Goal: Information Seeking & Learning: Learn about a topic

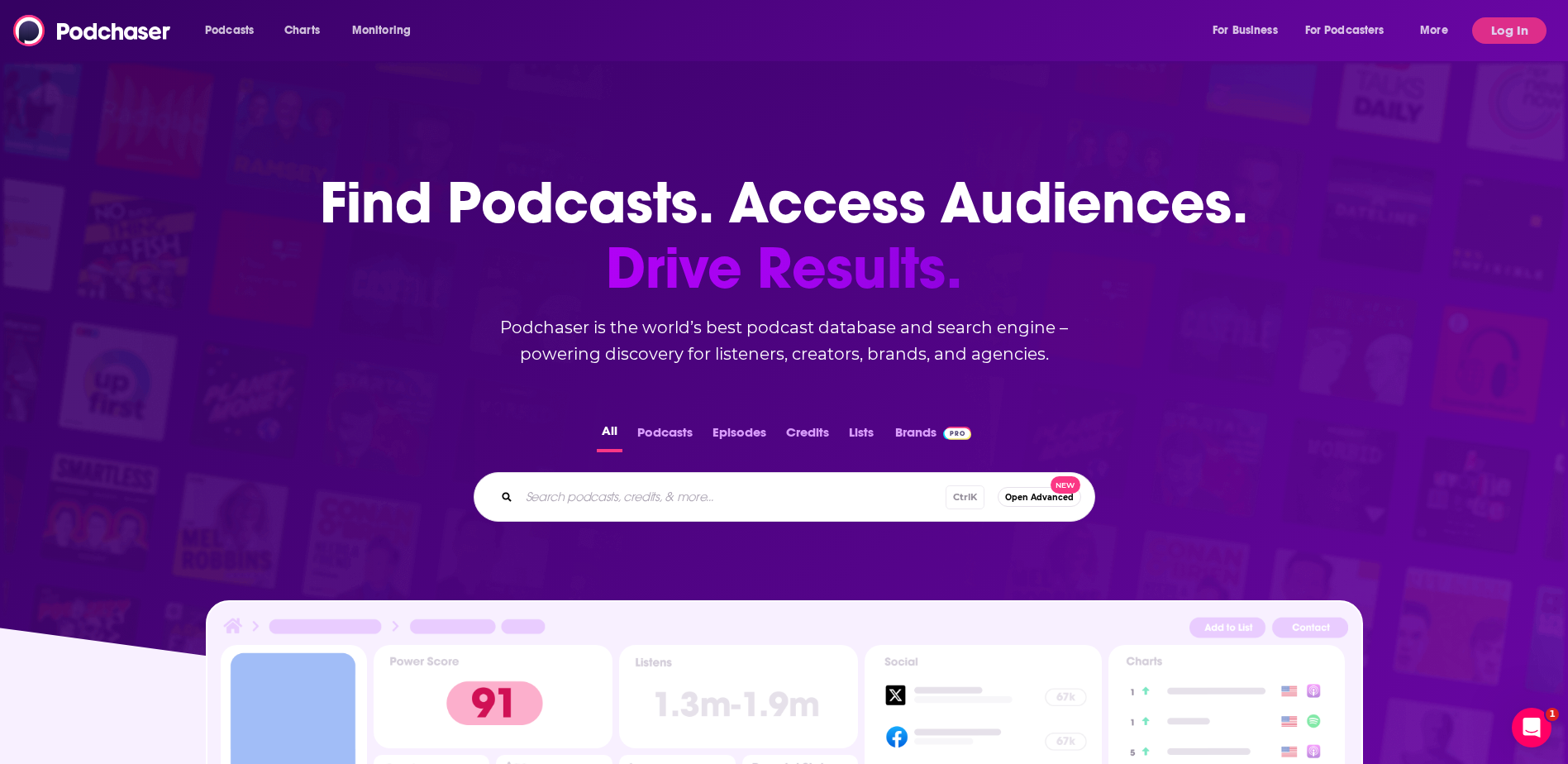
click at [630, 491] on input "Search podcasts, credits, & more..." at bounding box center [733, 497] width 426 height 27
type input "CFO thought leader"
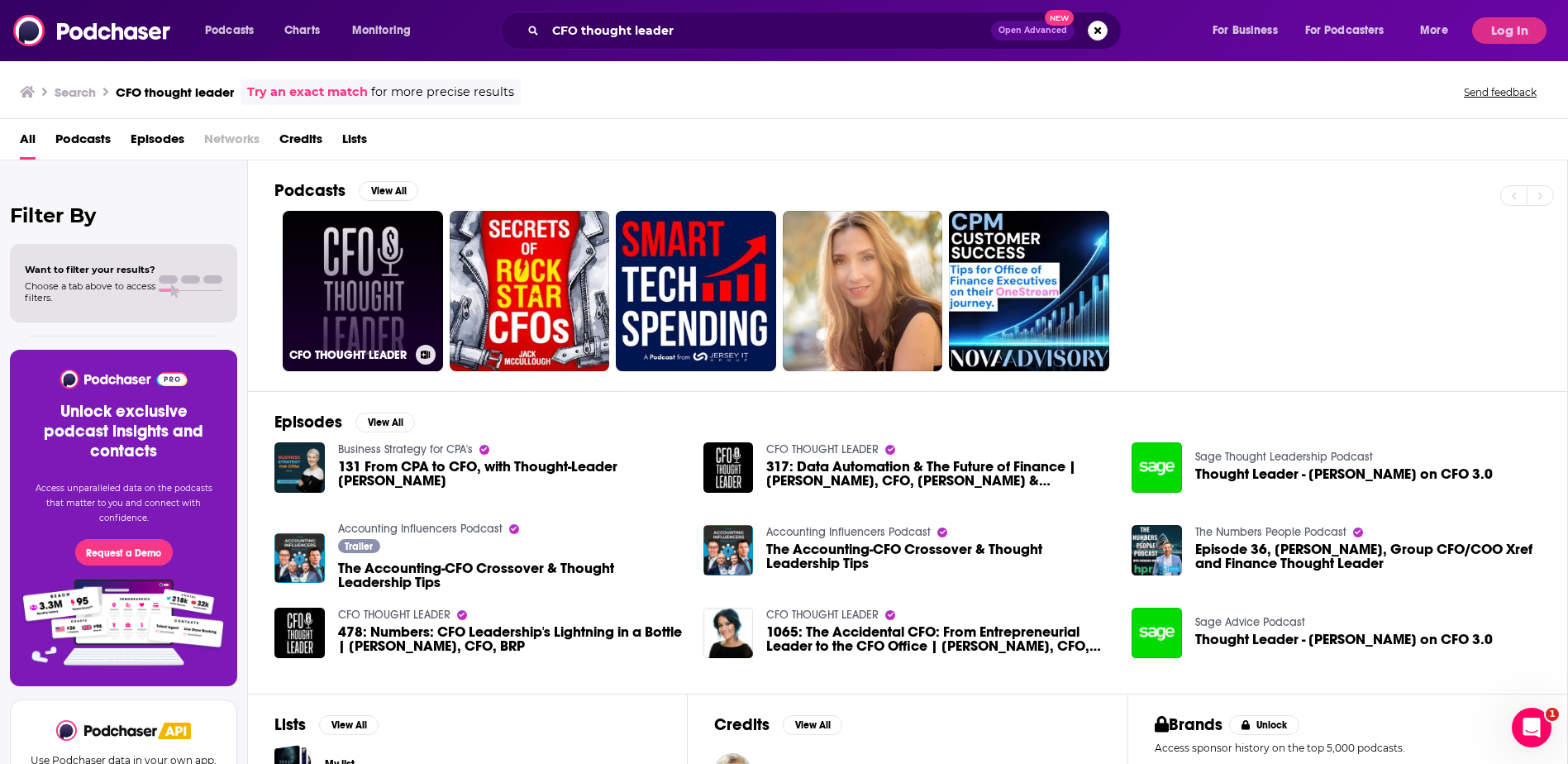
click at [375, 360] on h3 "CFO THOUGHT LEADER" at bounding box center [349, 355] width 120 height 14
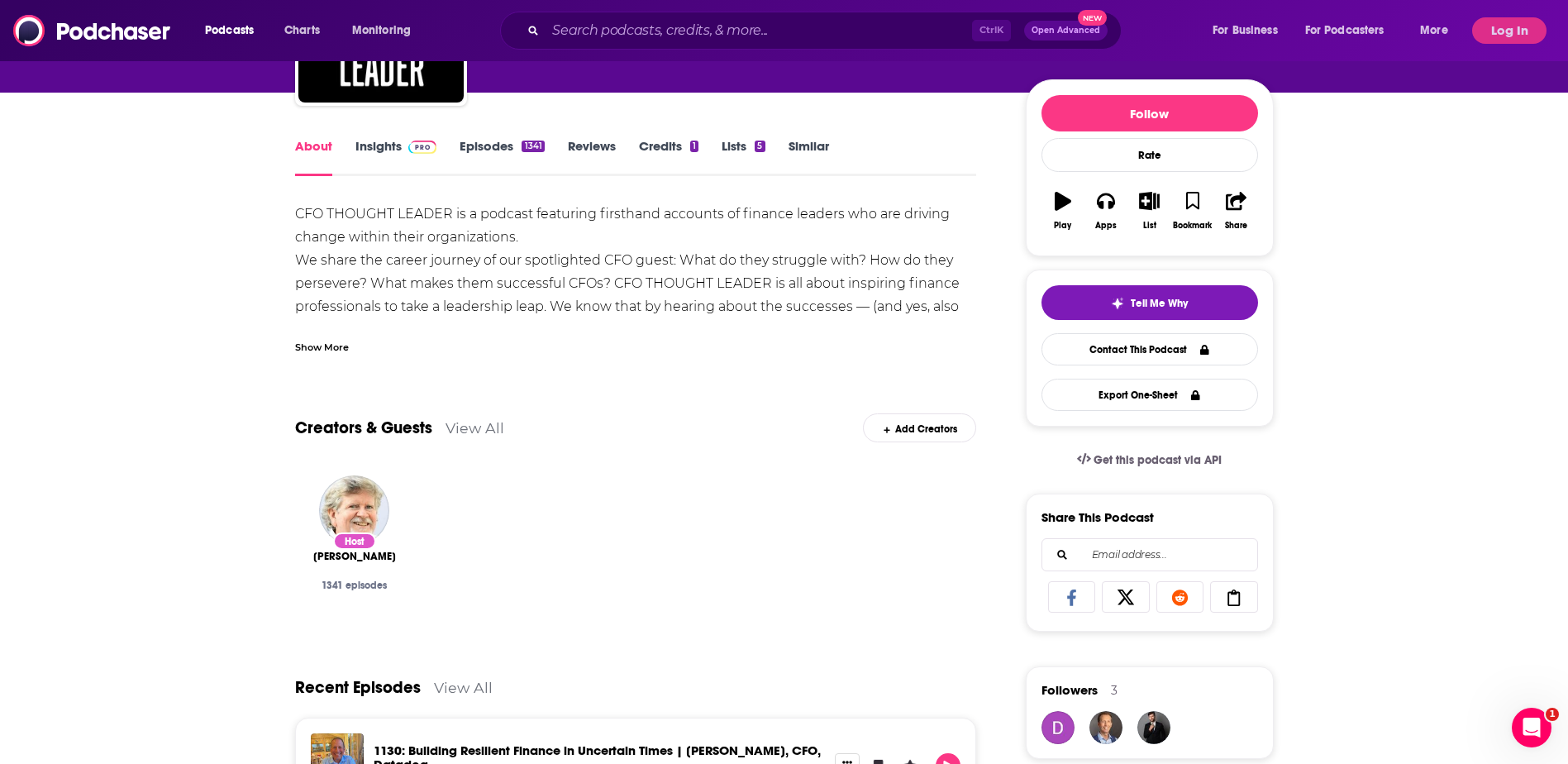
scroll to position [165, 0]
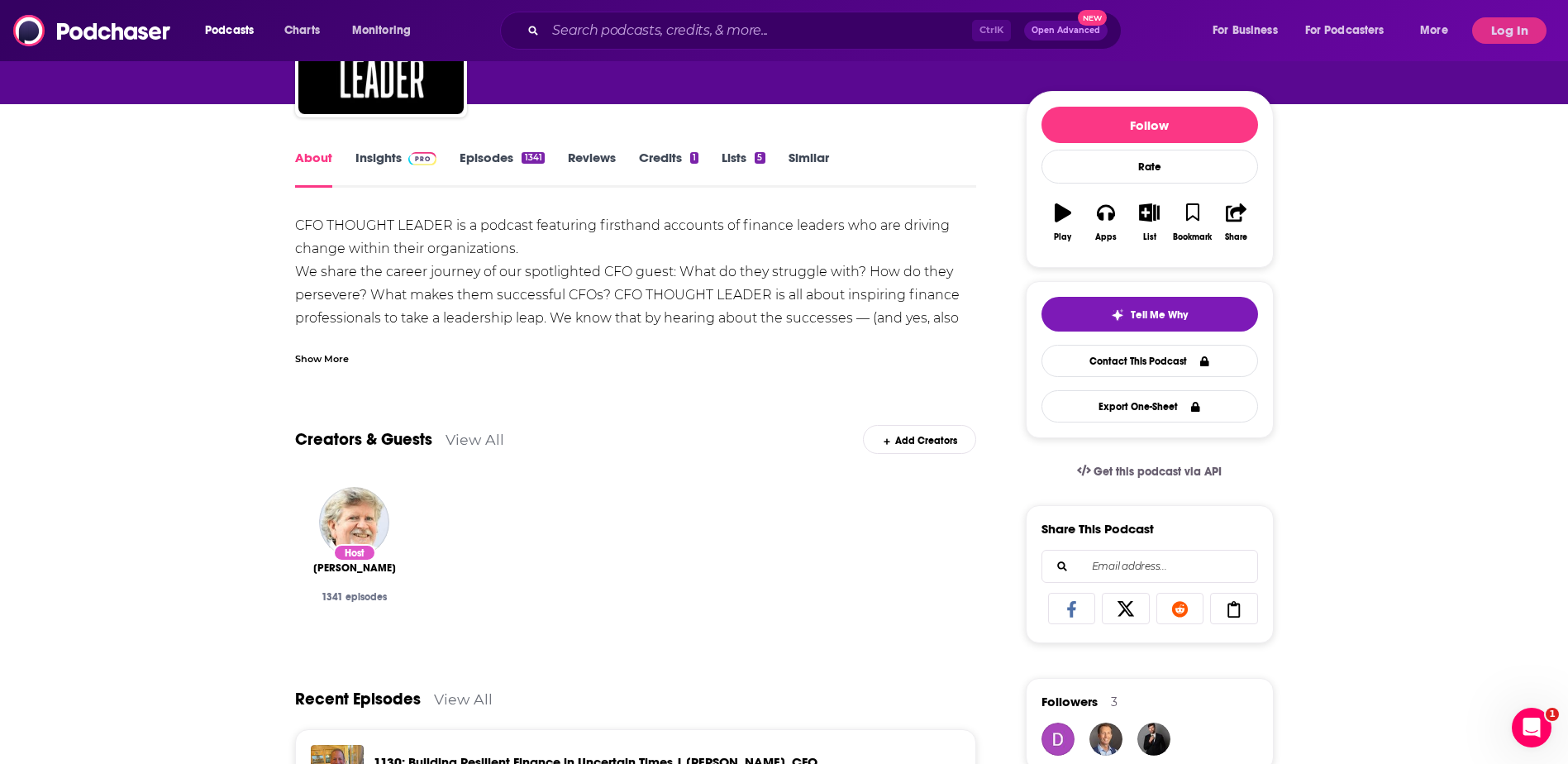
click at [590, 155] on link "Reviews" at bounding box center [592, 169] width 48 height 38
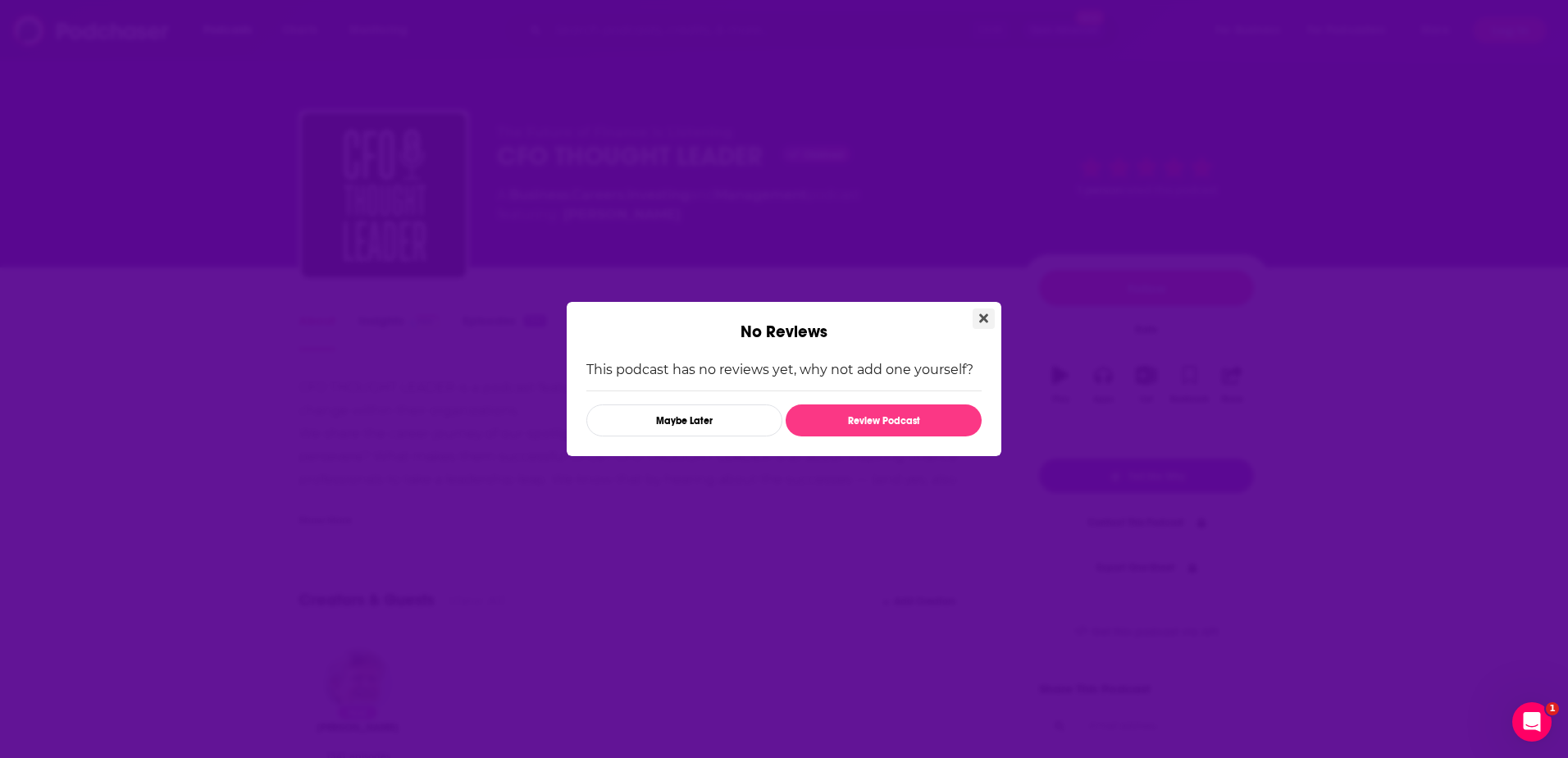
click at [984, 311] on button "Close" at bounding box center [983, 318] width 22 height 20
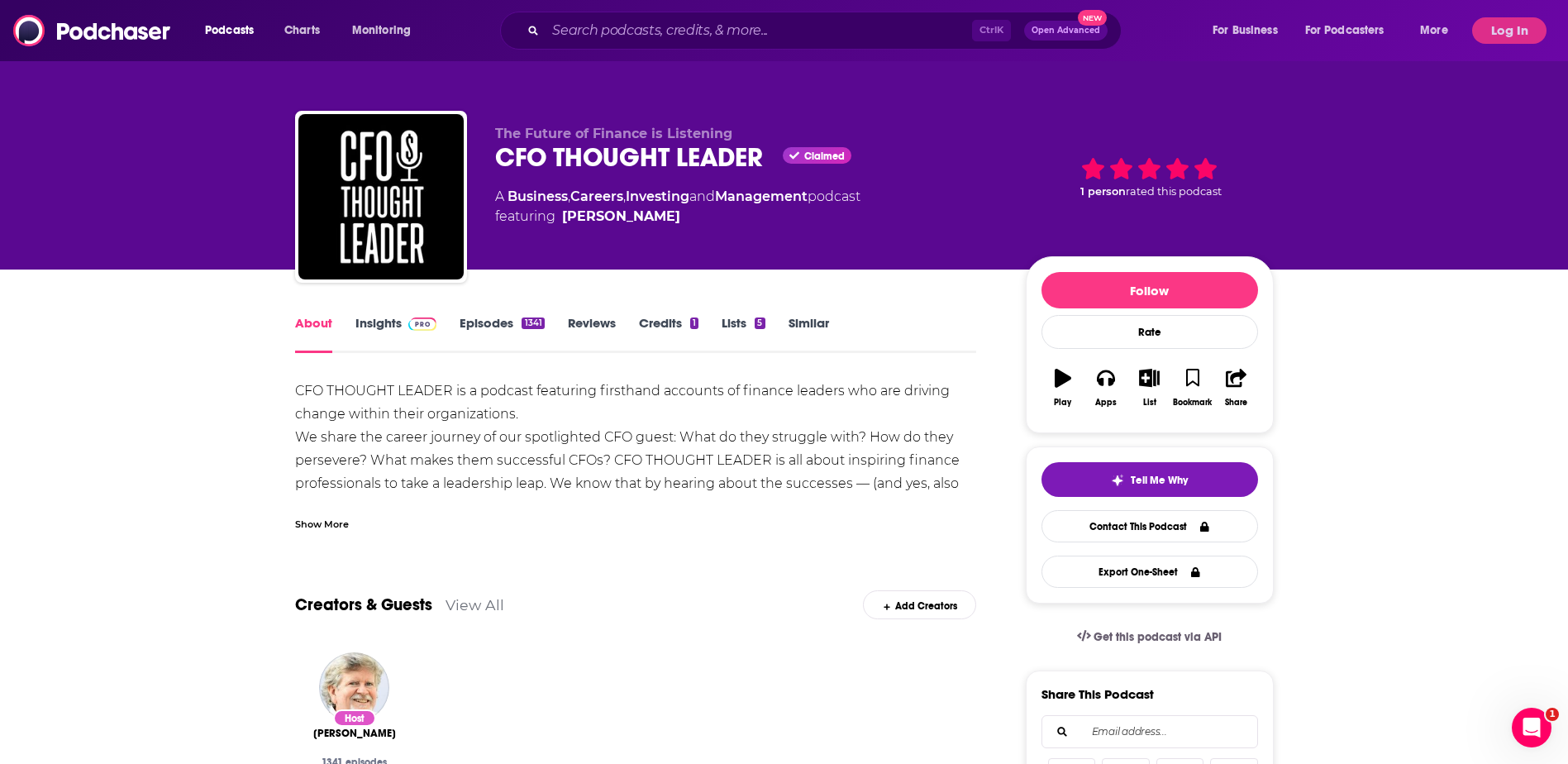
click at [616, 330] on link "Reviews" at bounding box center [592, 334] width 48 height 38
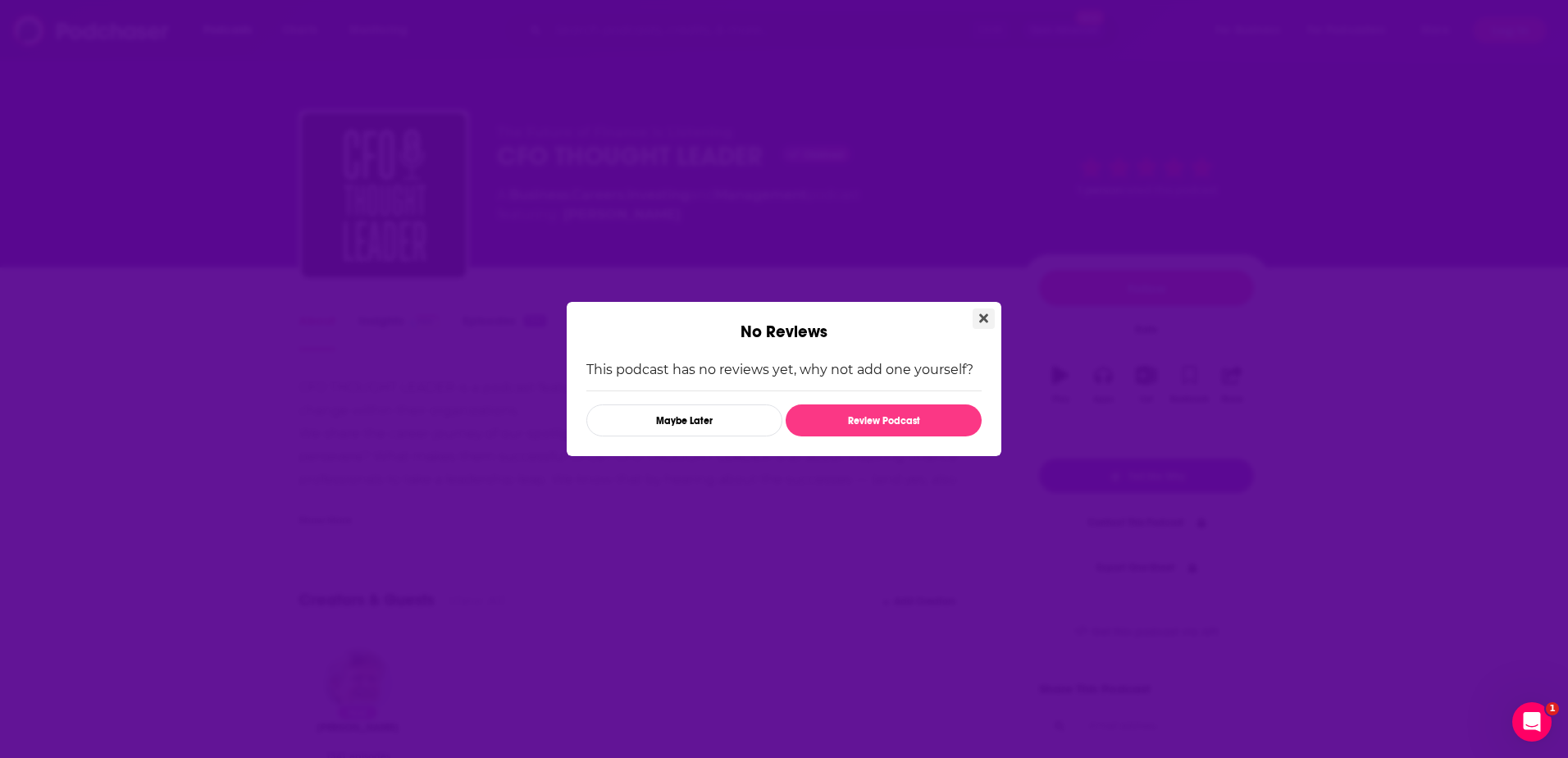
click at [984, 310] on button "Close" at bounding box center [983, 318] width 22 height 20
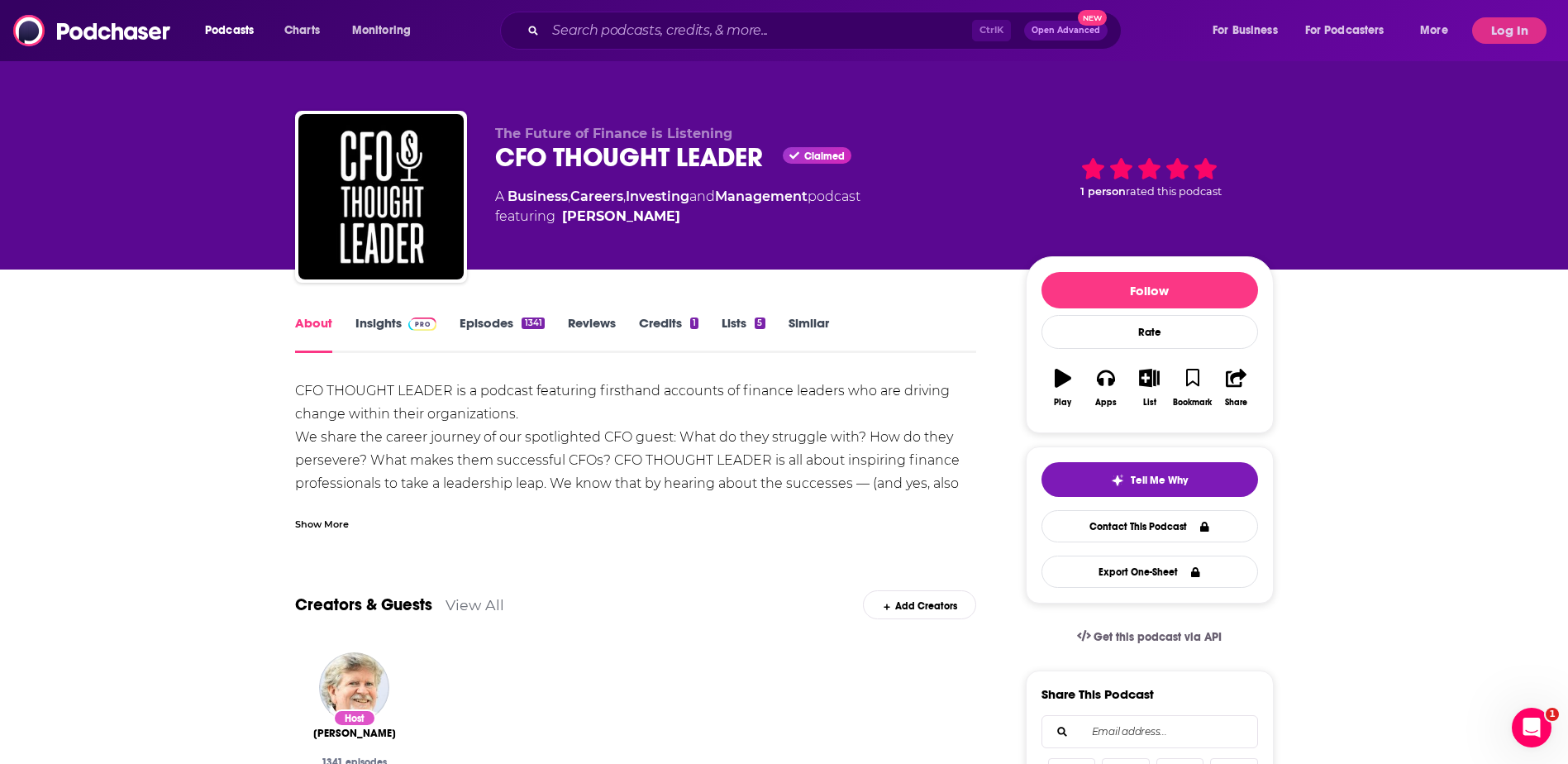
click at [386, 318] on link "Insights" at bounding box center [396, 334] width 82 height 38
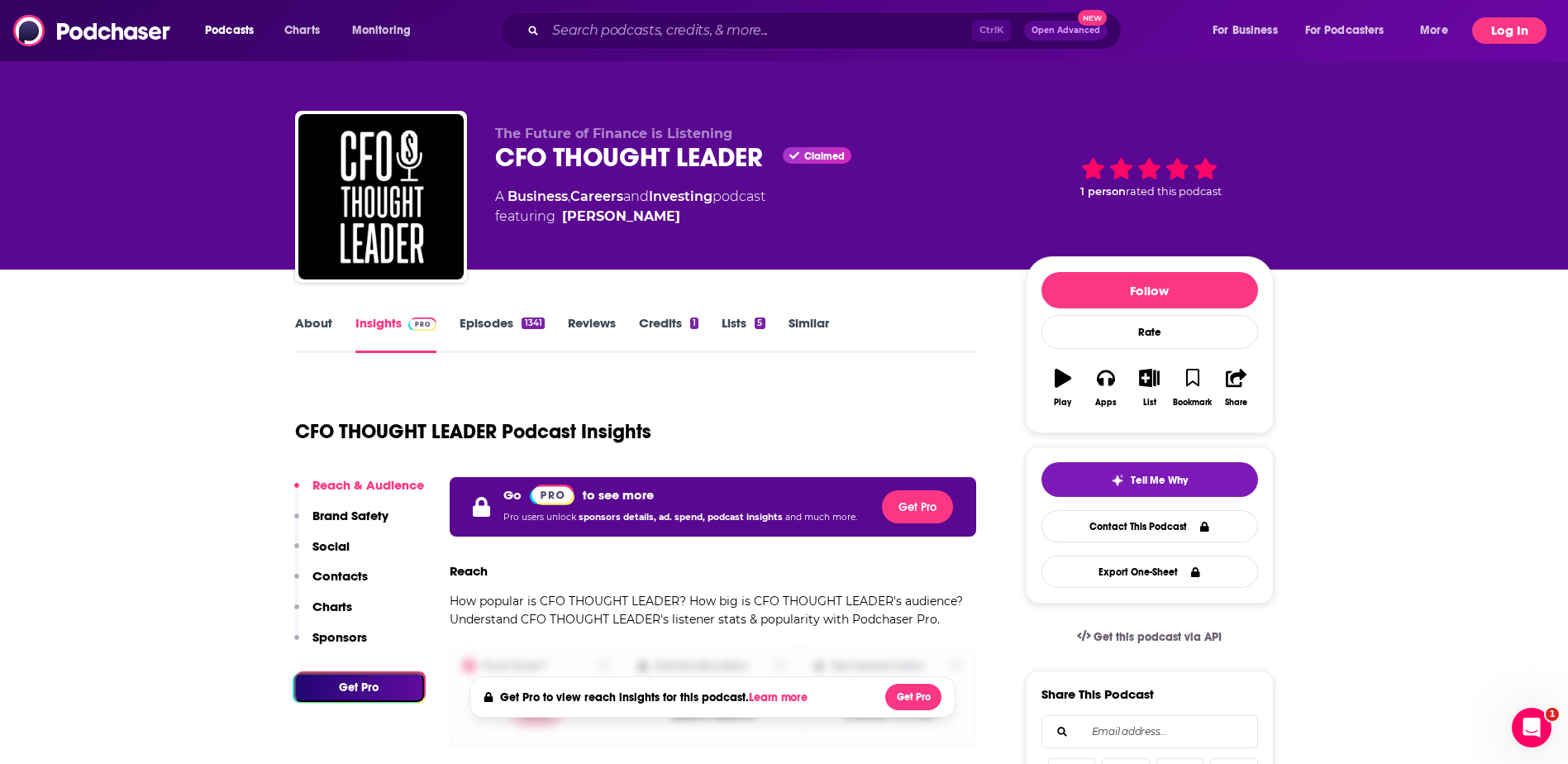
click at [1484, 34] on button "Log In" at bounding box center [1509, 31] width 75 height 27
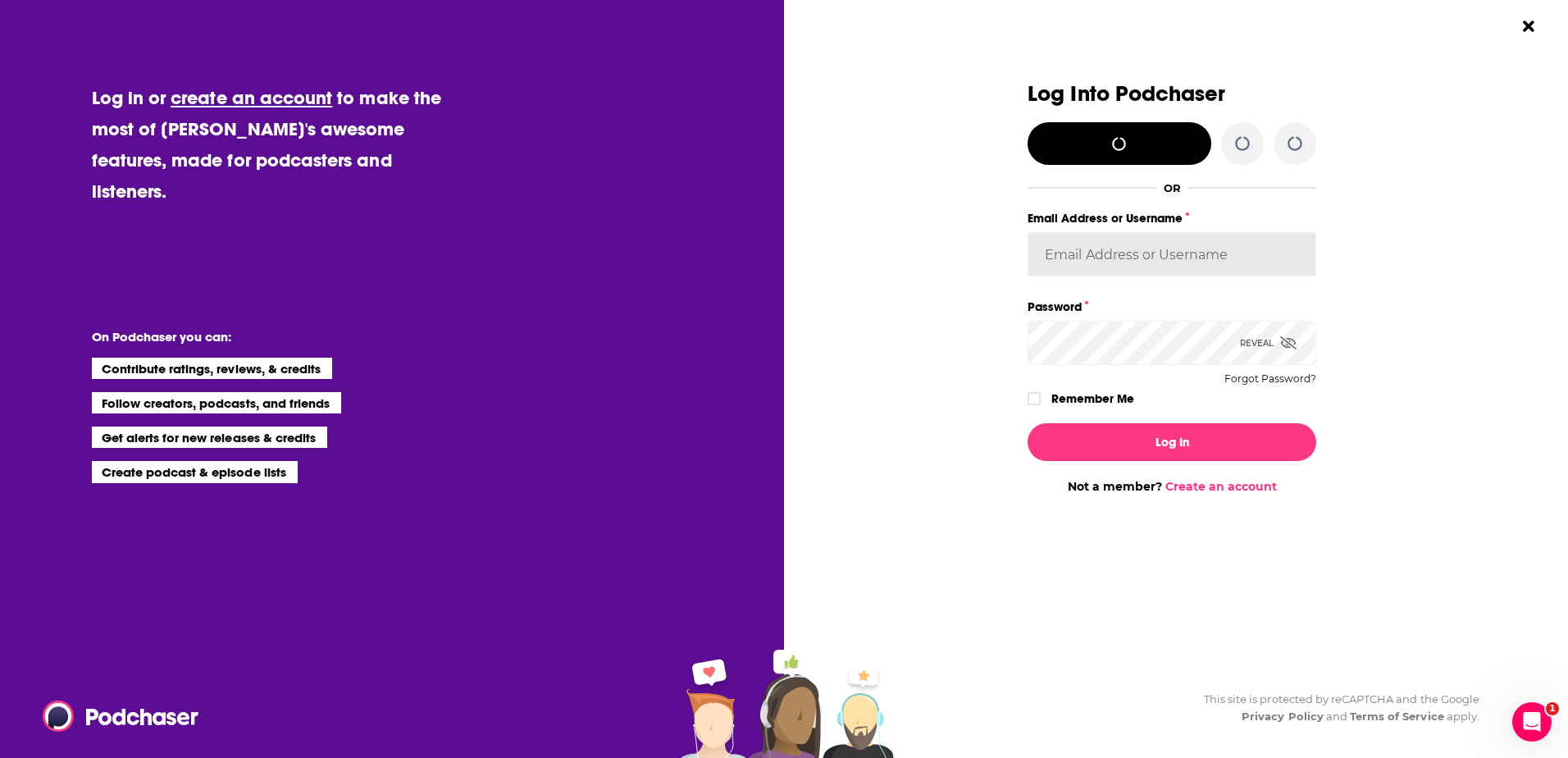
type input "emilyjherman"
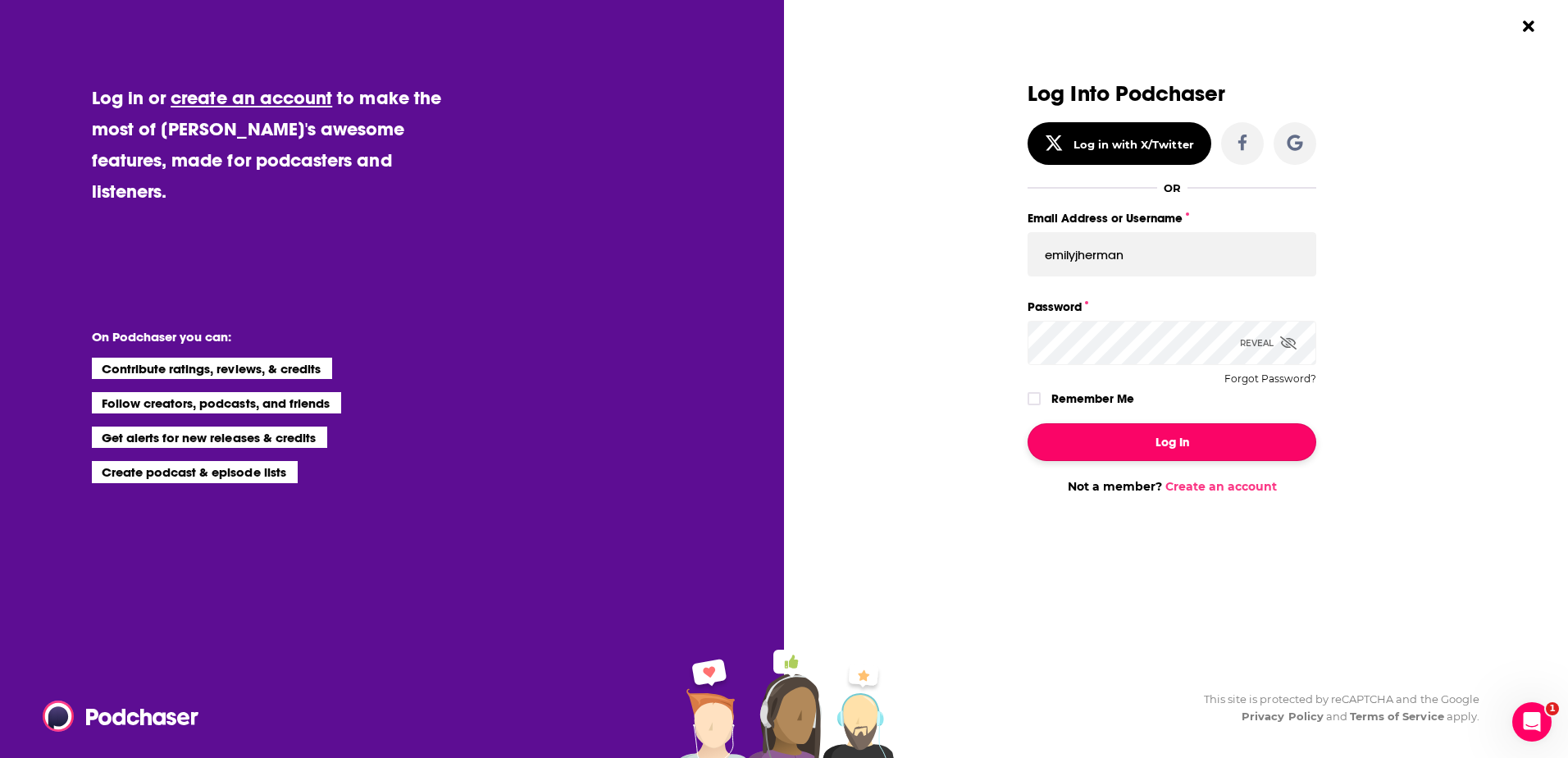
click at [1126, 450] on button "Log In" at bounding box center [1172, 442] width 289 height 38
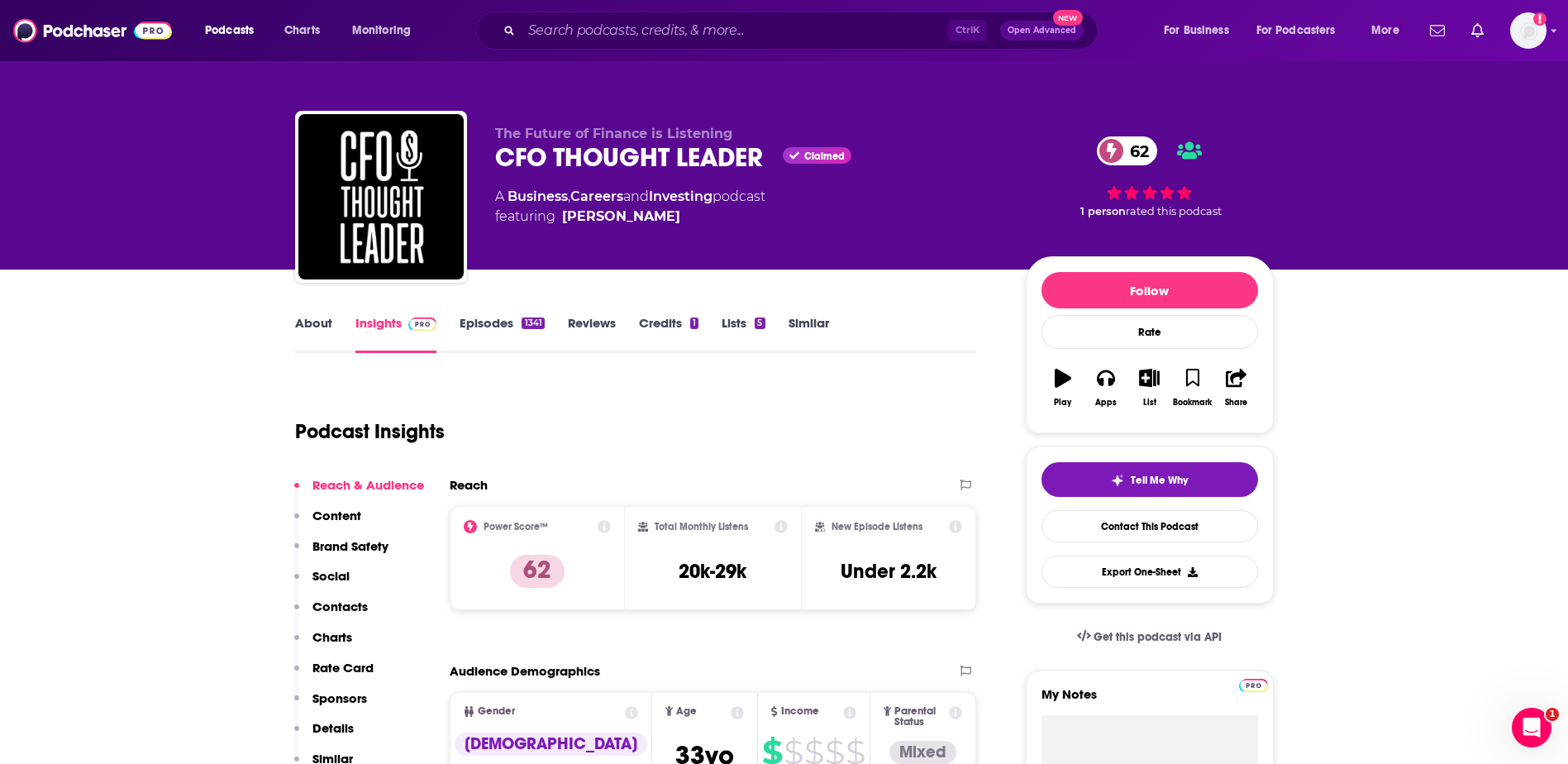
click at [494, 326] on link "Episodes 1341" at bounding box center [502, 334] width 84 height 38
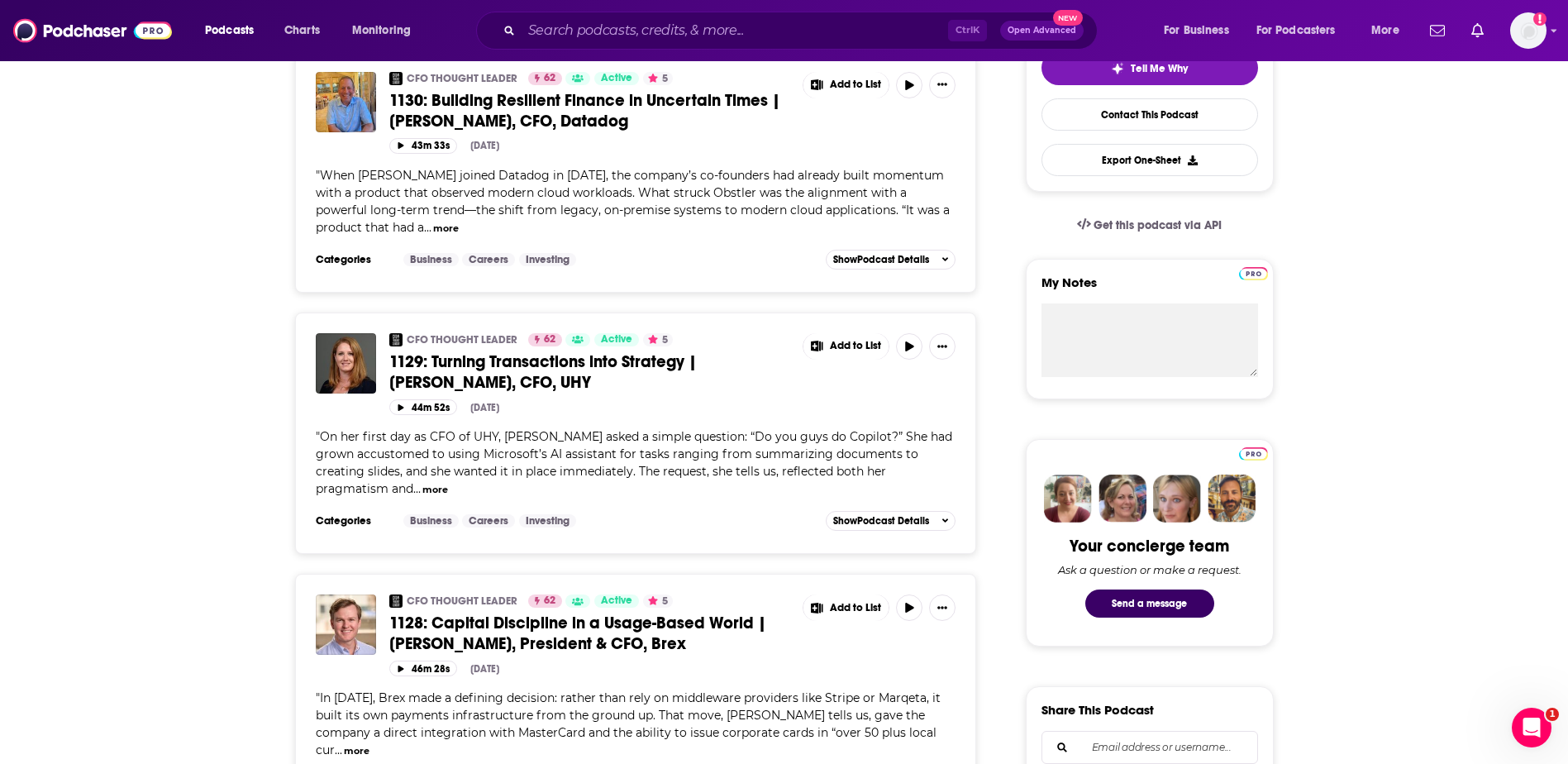
scroll to position [414, 0]
